Goal: Navigation & Orientation: Find specific page/section

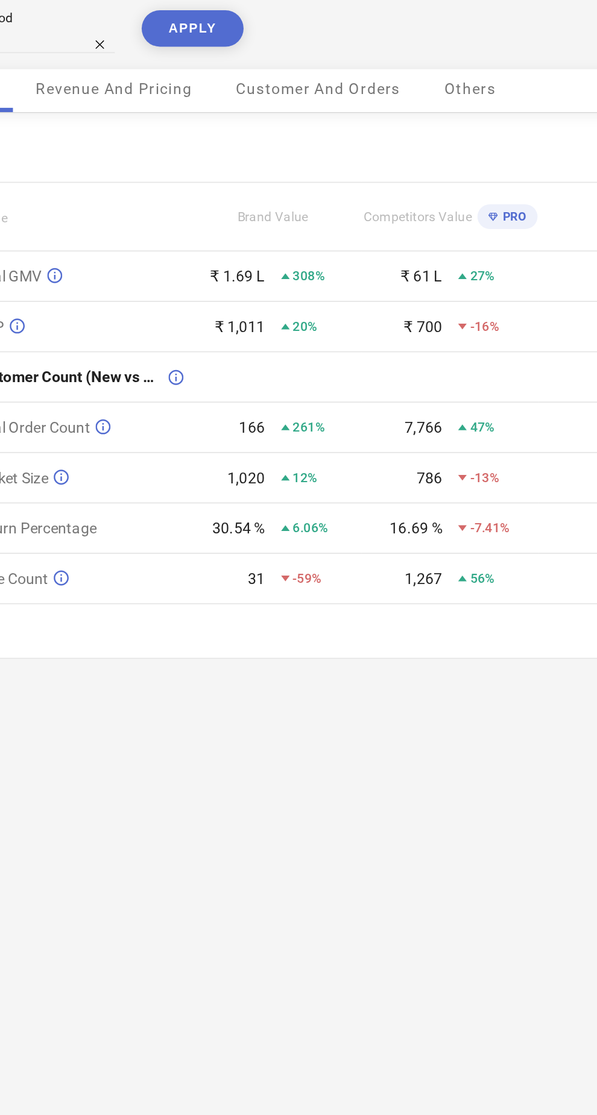
click at [179, 320] on icon at bounding box center [180, 324] width 8 height 9
